Goal: Navigation & Orientation: Find specific page/section

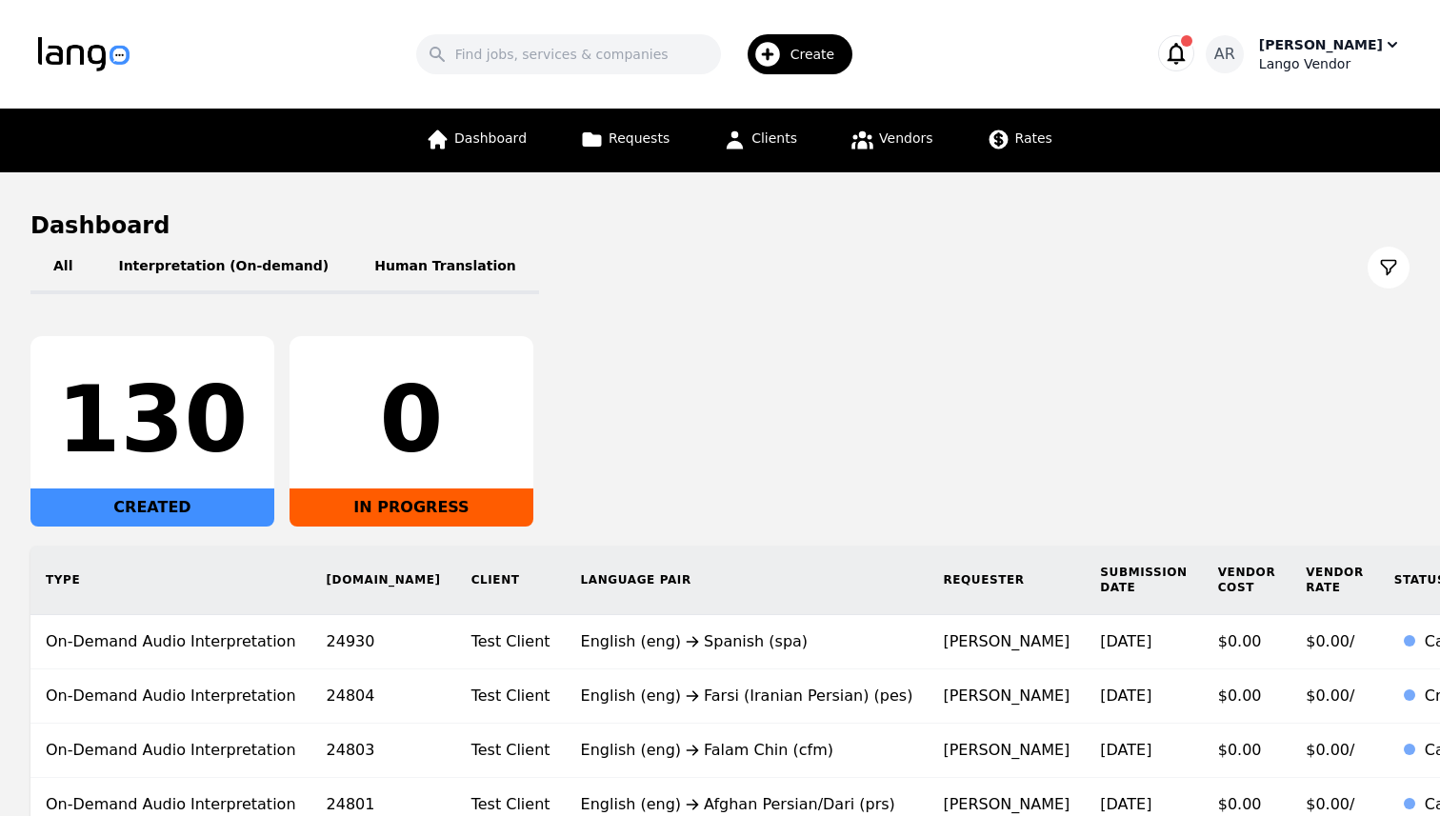
click at [1382, 52] on icon "button" at bounding box center [1391, 44] width 19 height 19
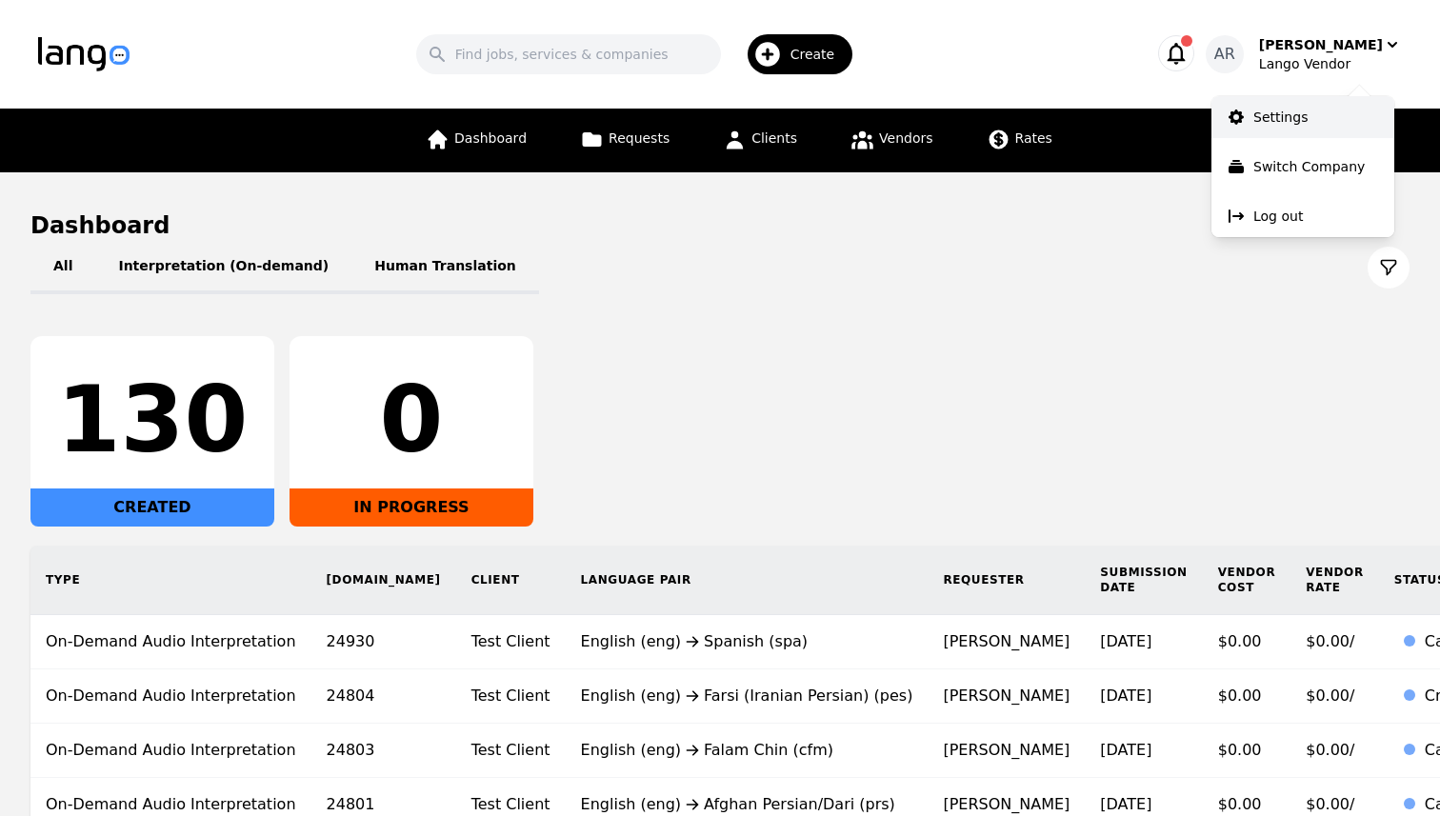
click at [1270, 118] on p "Settings" at bounding box center [1280, 117] width 54 height 19
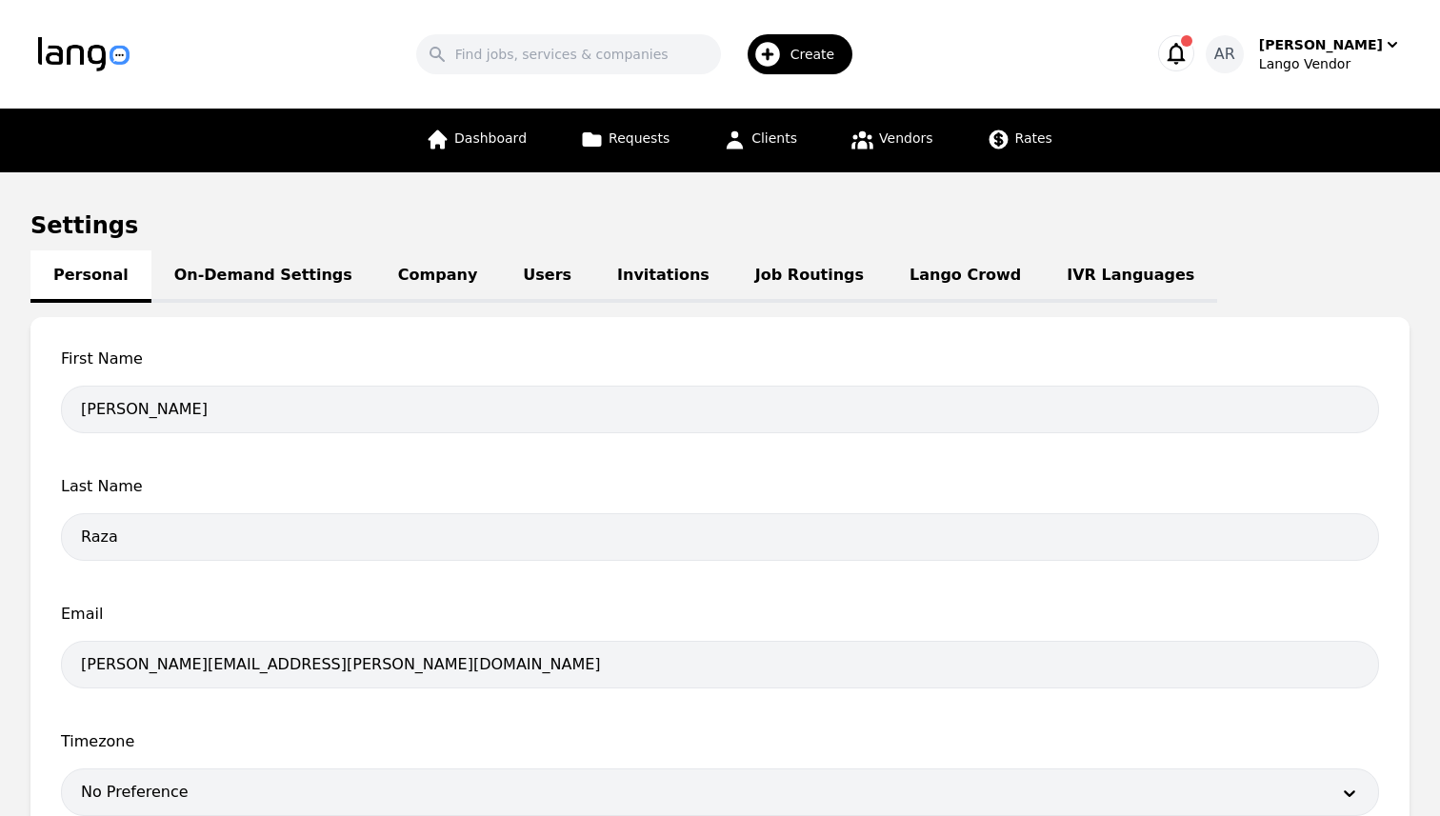
click at [924, 251] on link "Lango Crowd" at bounding box center [964, 276] width 157 height 52
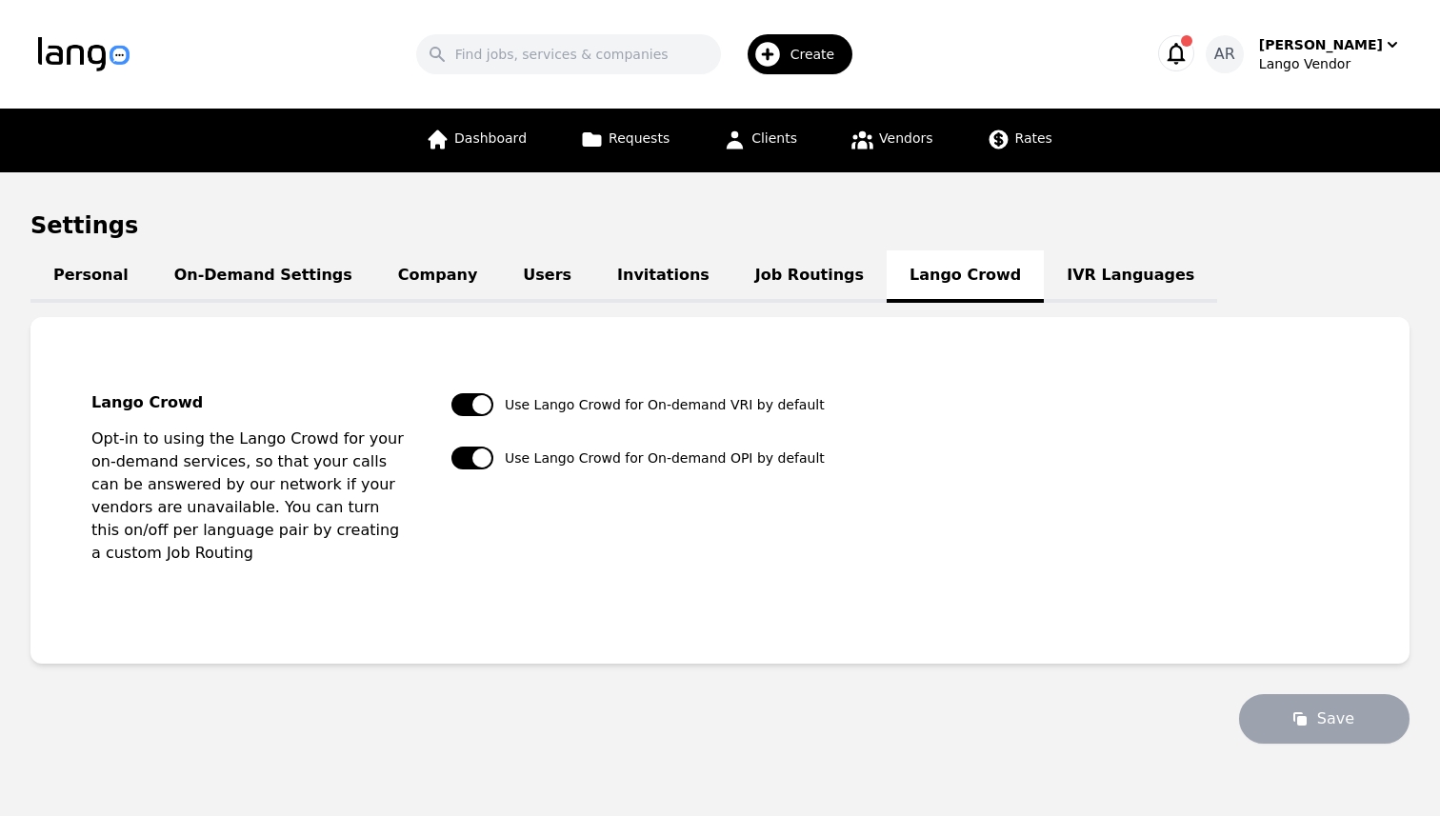
click at [757, 270] on link "Job Routings" at bounding box center [809, 276] width 154 height 52
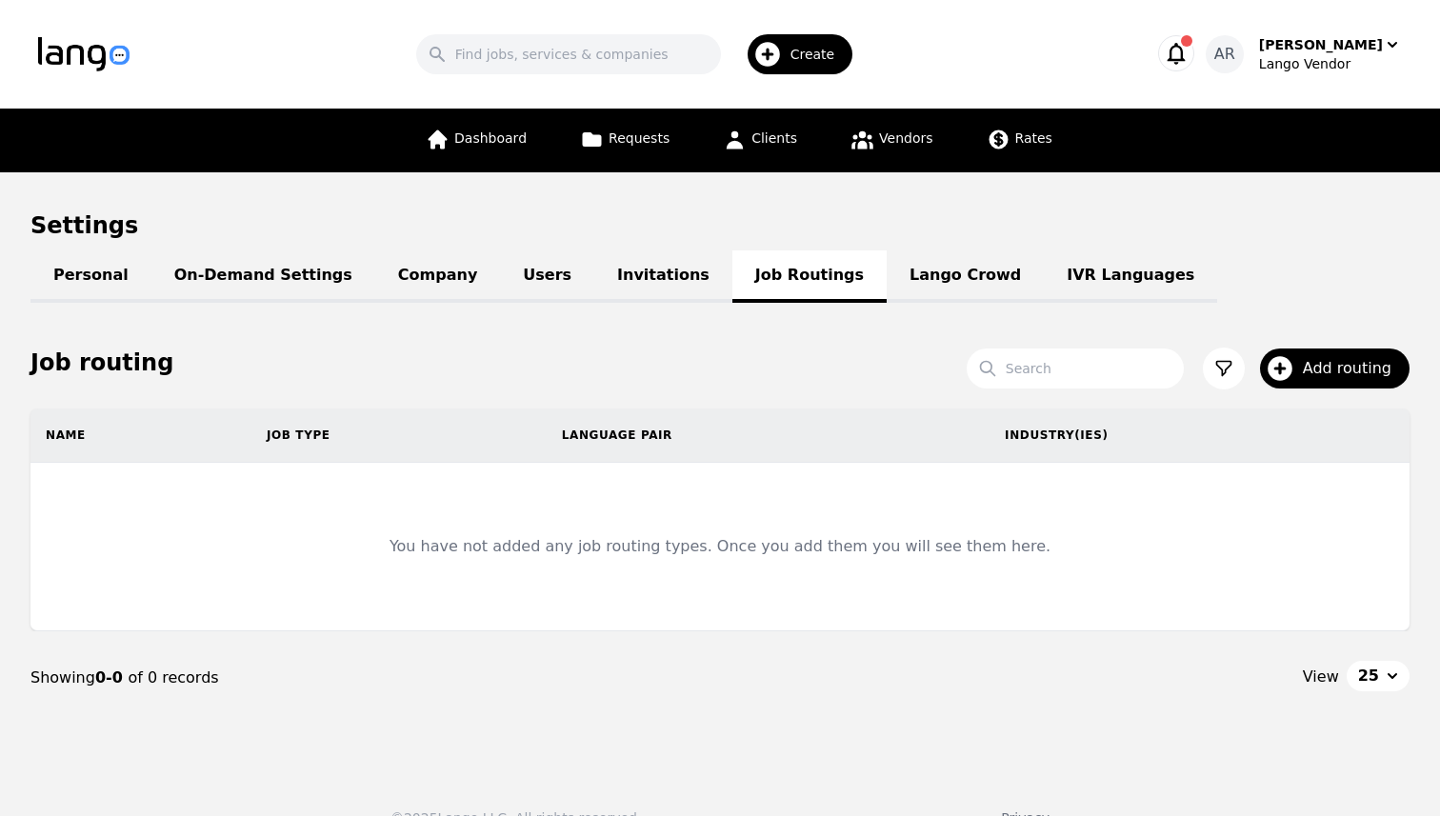
click at [886, 298] on link "Lango Crowd" at bounding box center [964, 276] width 157 height 52
